Goal: Transaction & Acquisition: Purchase product/service

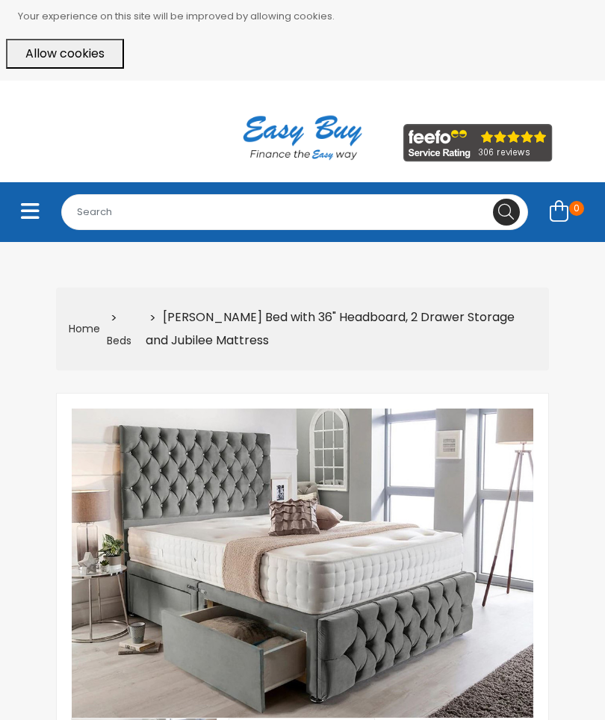
select select "104"
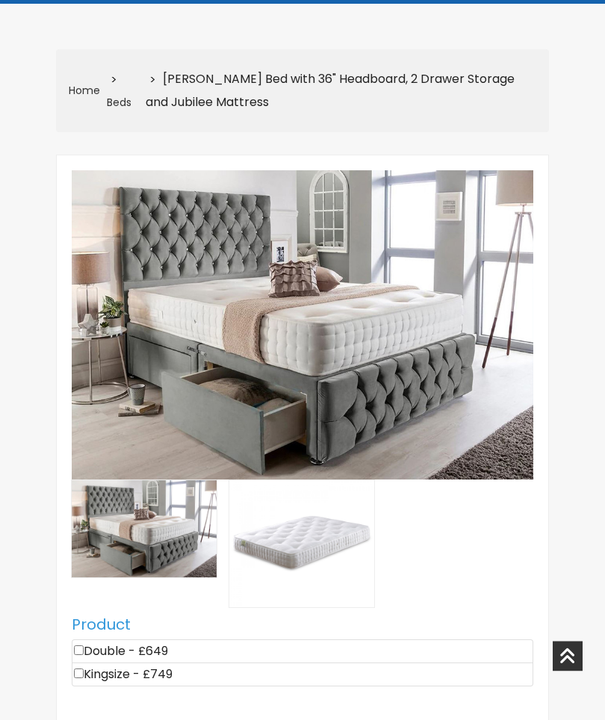
scroll to position [232, 0]
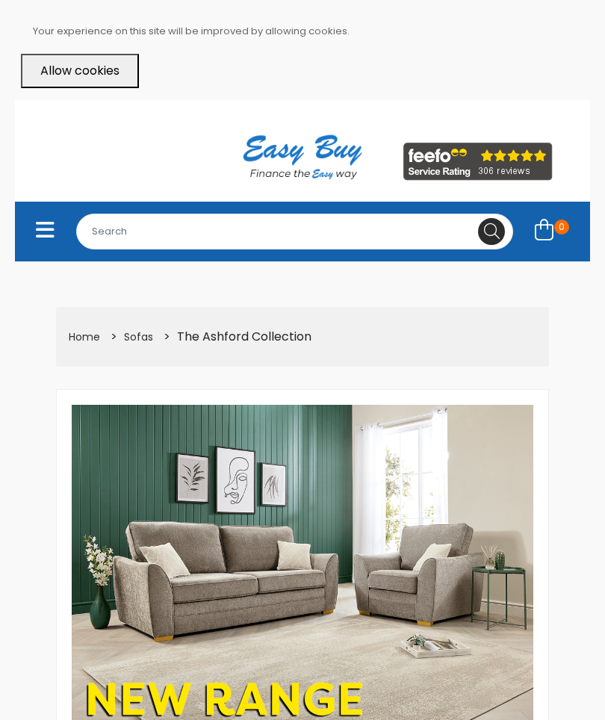
select select "104"
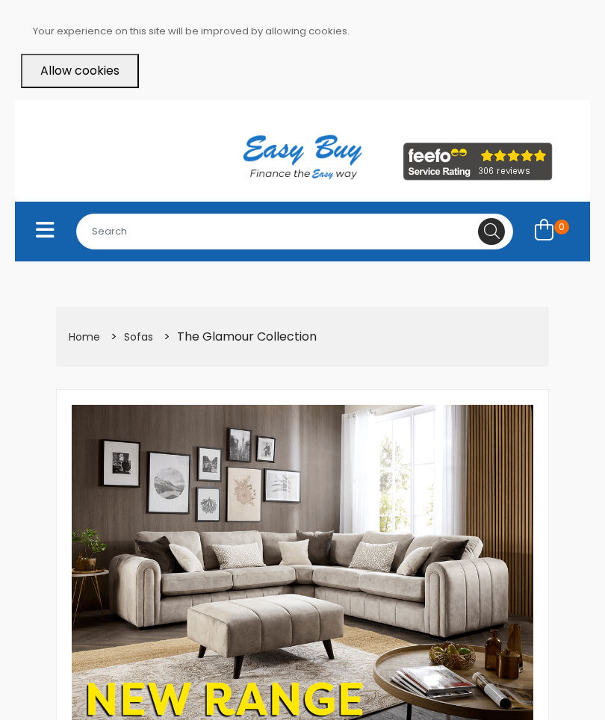
select select "104"
click at [271, 219] on input "Search for..." at bounding box center [294, 232] width 437 height 36
type input "Suites"
click at [492, 229] on button at bounding box center [491, 231] width 27 height 27
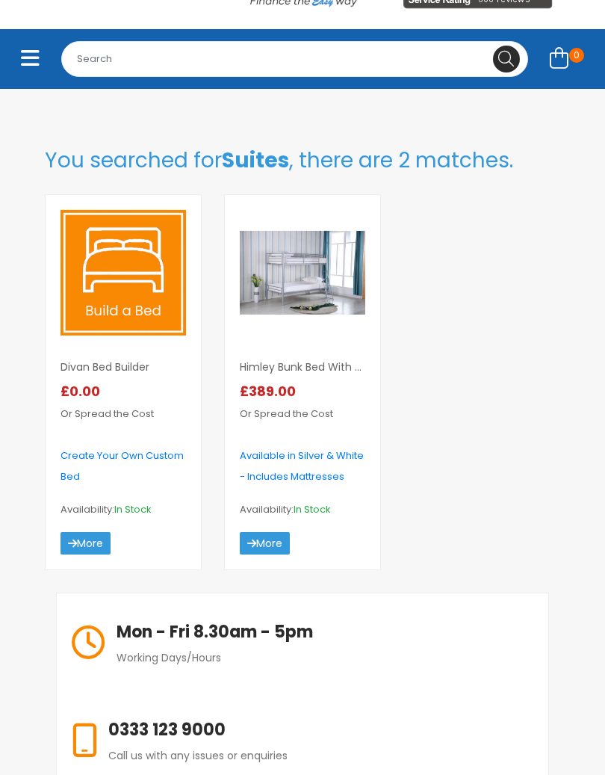
scroll to position [154, 0]
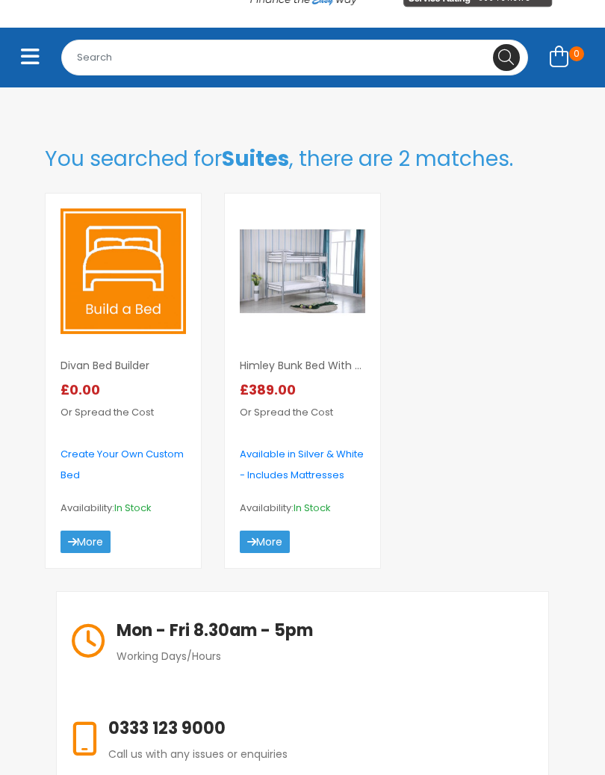
click at [266, 538] on link "More" at bounding box center [265, 542] width 50 height 22
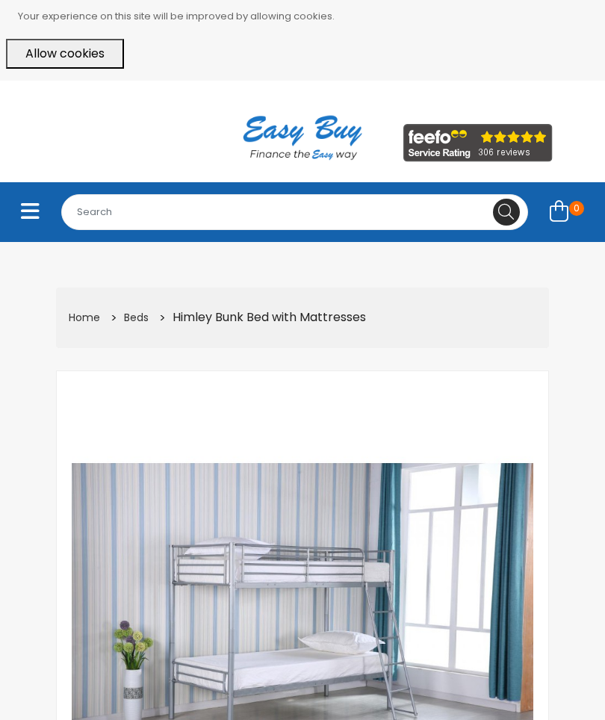
select select "104"
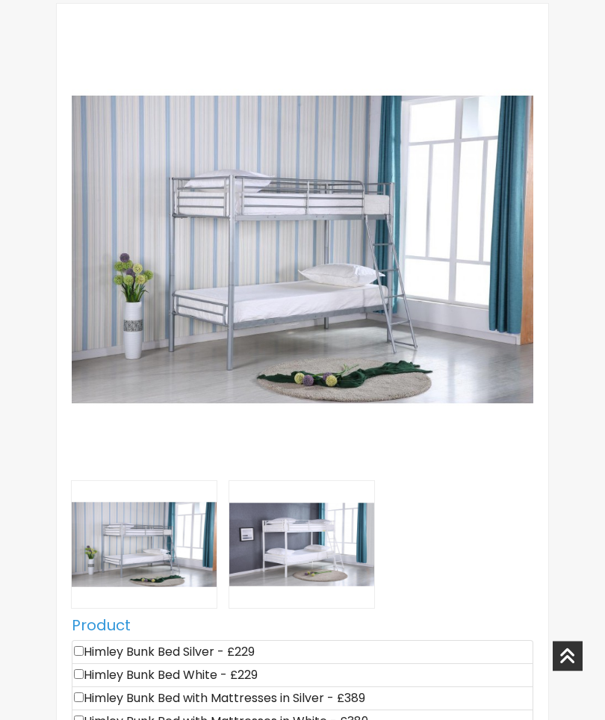
scroll to position [360, 0]
